Goal: Task Accomplishment & Management: Use online tool/utility

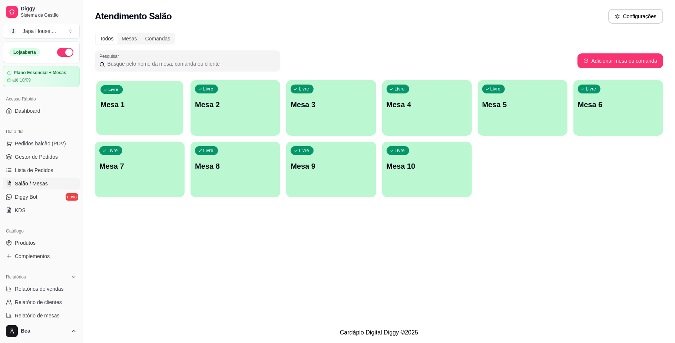
click at [147, 115] on div "Livre Mesa 1" at bounding box center [139, 103] width 87 height 45
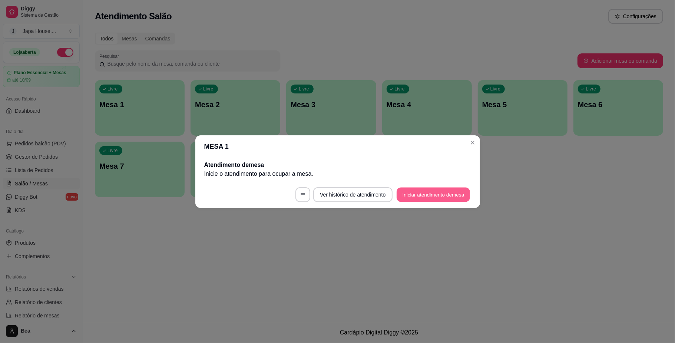
click at [412, 190] on button "Iniciar atendimento de mesa" at bounding box center [433, 194] width 73 height 14
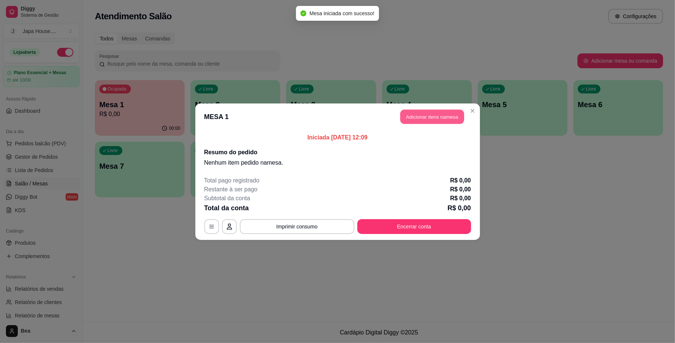
click at [431, 117] on button "Adicionar itens na mesa" at bounding box center [432, 116] width 64 height 14
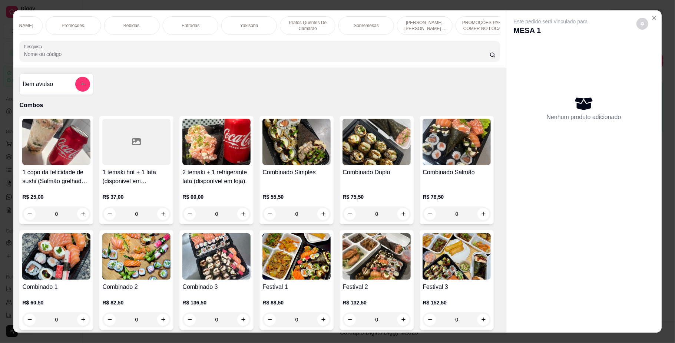
scroll to position [0, 445]
click at [229, 24] on div "Yakisoba" at bounding box center [246, 25] width 56 height 19
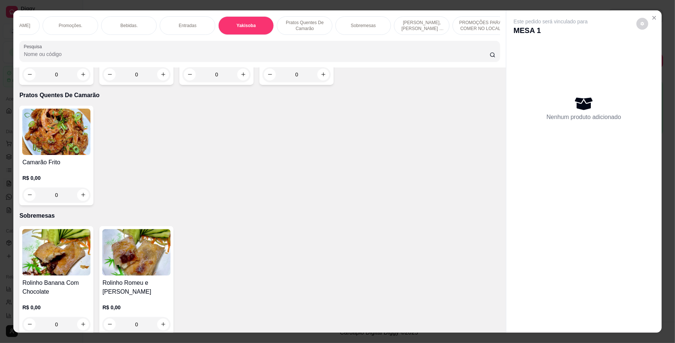
scroll to position [13, 0]
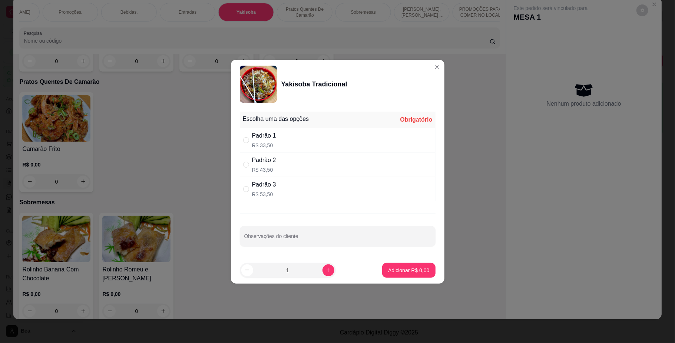
click at [303, 163] on div "Padrão 2 R$ 43,50" at bounding box center [338, 164] width 196 height 24
radio input "true"
click at [395, 270] on p "Adicionar R$ 43,50" at bounding box center [407, 269] width 43 height 7
type input "1"
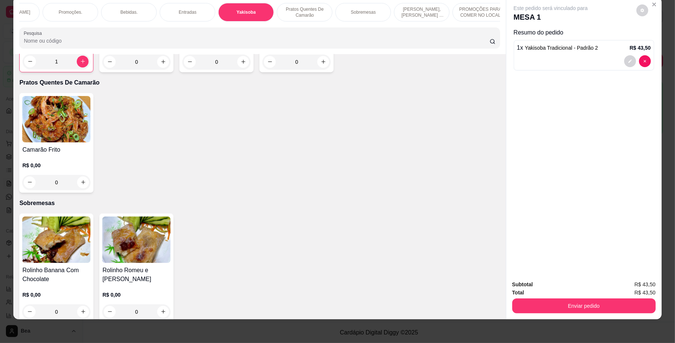
click at [144, 18] on div "Bebidas." at bounding box center [129, 12] width 56 height 19
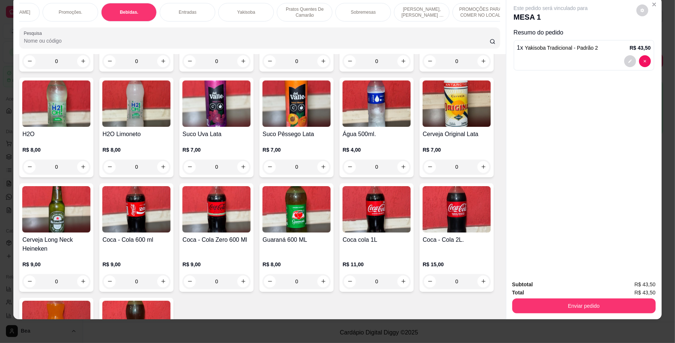
scroll to position [0, 25]
click at [88, 10] on div "Temakis." at bounding box center [81, 12] width 56 height 19
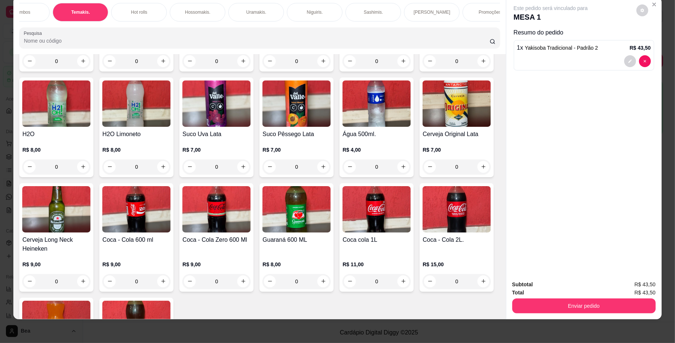
scroll to position [374, 0]
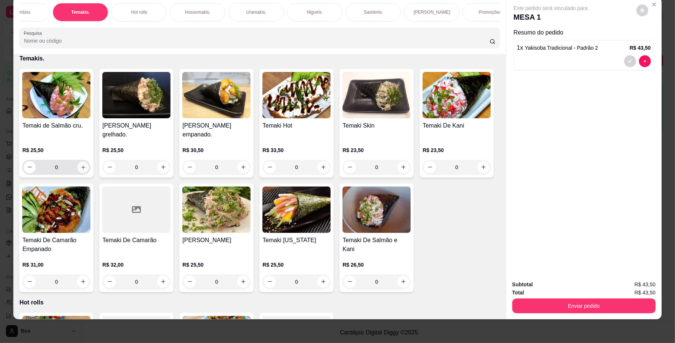
click at [80, 170] on icon "increase-product-quantity" at bounding box center [83, 167] width 6 height 6
type input "1"
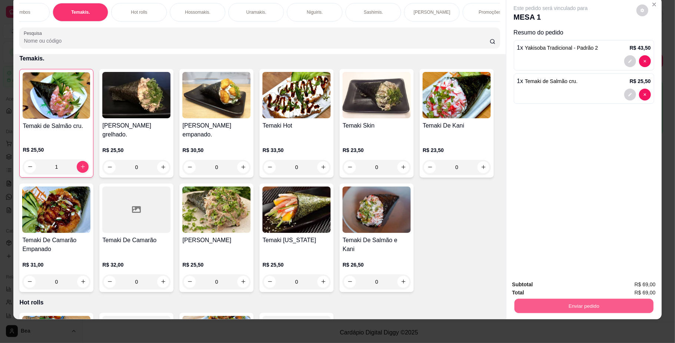
click at [545, 308] on button "Enviar pedido" at bounding box center [583, 306] width 139 height 14
click at [417, 72] on div "Item avulso Combos 1 copo da felicidade de sushi (Salmão grelhado) 200ml + 1 la…" at bounding box center [259, 186] width 492 height 265
click at [534, 305] on button "Enviar pedido" at bounding box center [583, 306] width 139 height 14
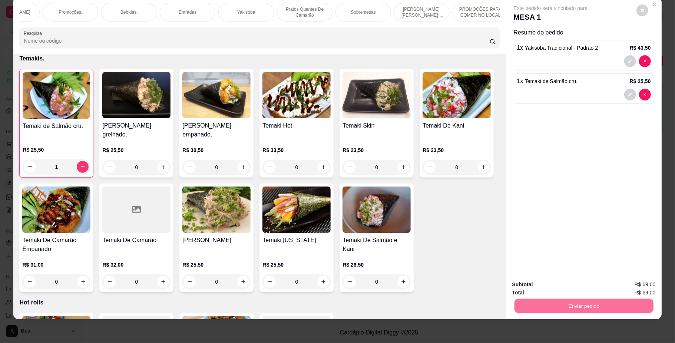
click at [541, 285] on button "Não registrar e enviar pedido" at bounding box center [558, 288] width 75 height 14
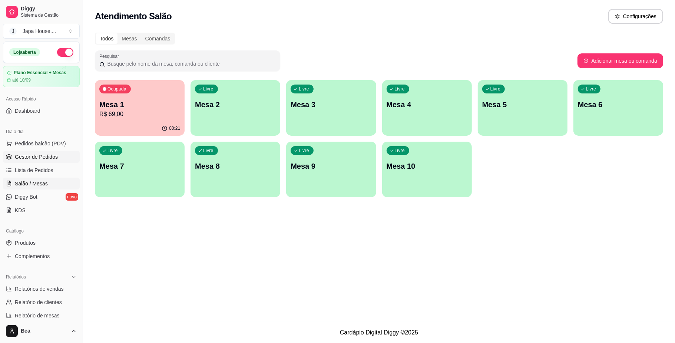
click at [15, 160] on span "Gestor de Pedidos" at bounding box center [36, 156] width 43 height 7
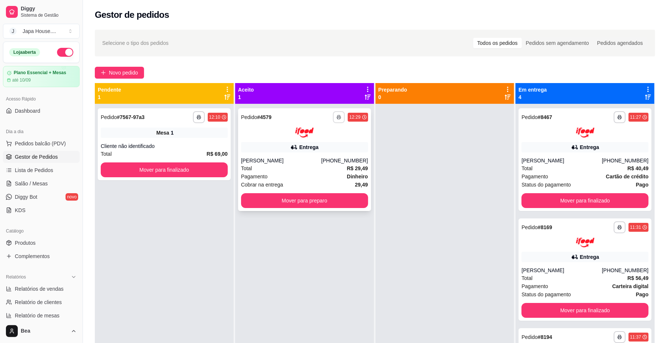
click at [337, 117] on icon "button" at bounding box center [339, 117] width 4 height 4
click at [324, 157] on button "IMPRESSORA" at bounding box center [318, 156] width 52 height 11
click at [338, 115] on icon "button" at bounding box center [339, 117] width 4 height 4
click at [322, 157] on button "IMPRESSORA" at bounding box center [318, 156] width 52 height 11
click at [351, 163] on div "[PHONE_NUMBER]" at bounding box center [344, 160] width 47 height 7
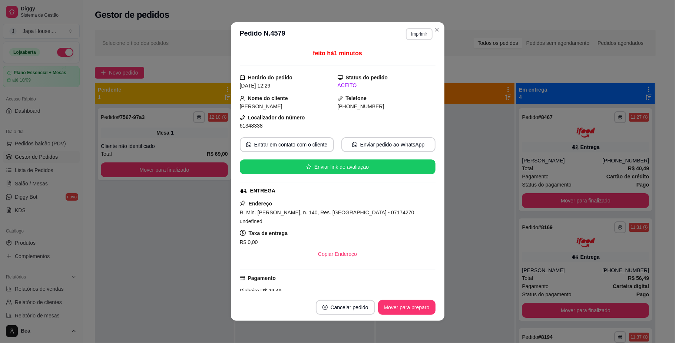
click at [419, 33] on button "Imprimir" at bounding box center [419, 34] width 26 height 12
click at [413, 58] on button "IMPRESSORA" at bounding box center [403, 60] width 54 height 12
click at [418, 30] on button "Imprimir" at bounding box center [419, 34] width 26 height 12
click at [399, 79] on button "IMPRESSORA" at bounding box center [404, 73] width 50 height 11
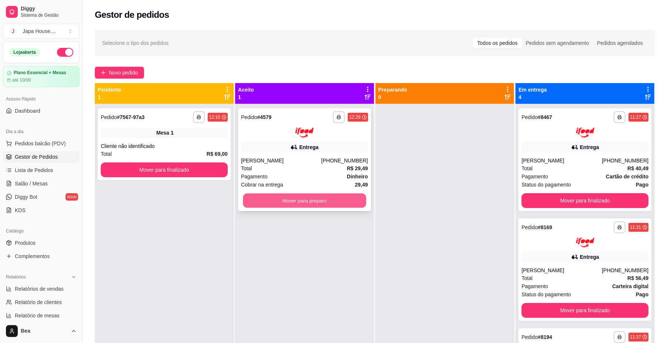
click at [342, 196] on button "Mover para preparo" at bounding box center [304, 200] width 123 height 14
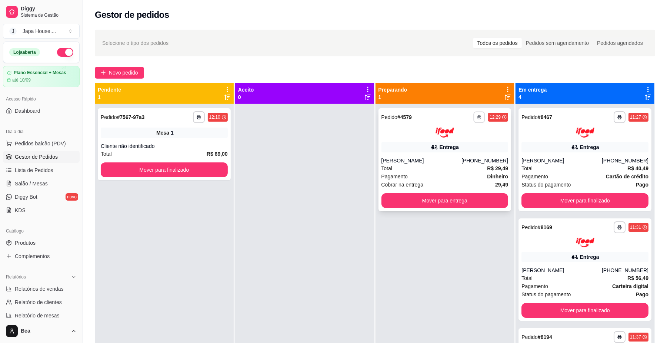
click at [477, 116] on icon "button" at bounding box center [479, 117] width 4 height 4
click at [466, 153] on button "IMPRESSORA" at bounding box center [456, 156] width 50 height 11
click at [474, 114] on button "button" at bounding box center [480, 117] width 12 height 12
click at [467, 156] on button "IMPRESSORA" at bounding box center [456, 156] width 50 height 11
